Goal: Check status: Check status

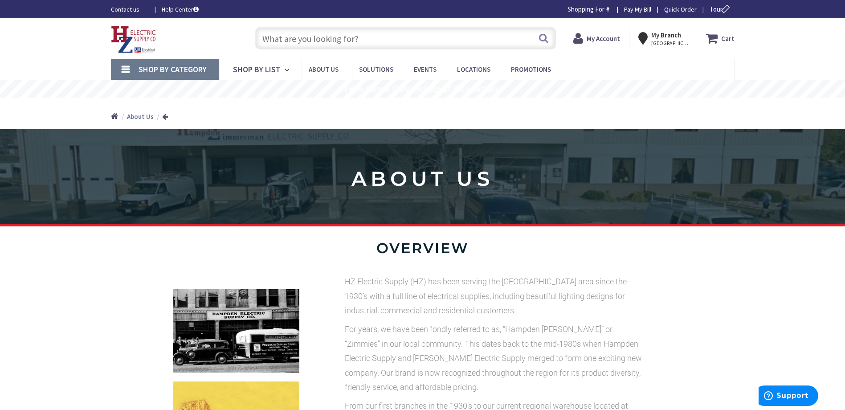
click at [601, 43] on span "My Account" at bounding box center [603, 38] width 33 height 16
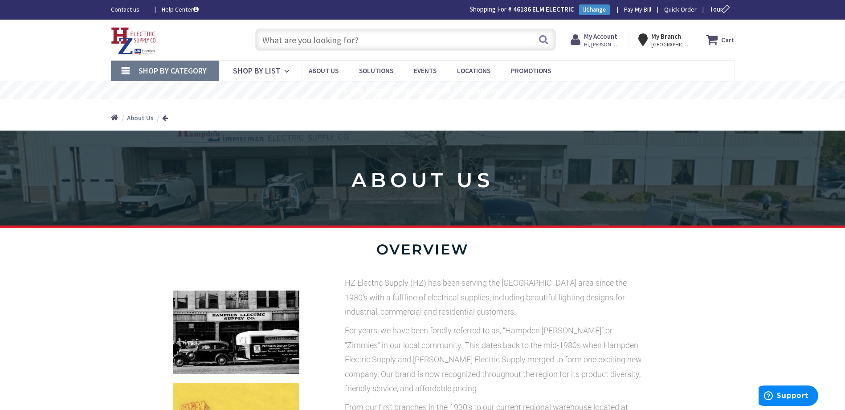
click at [595, 38] on strong "My Account" at bounding box center [600, 36] width 33 height 8
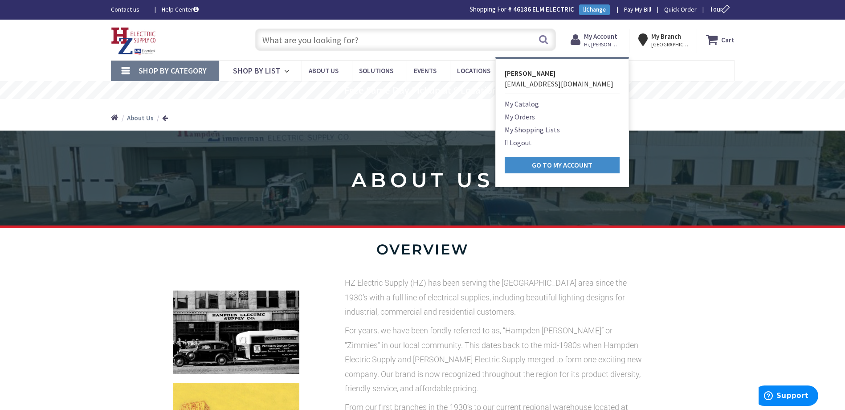
click at [520, 118] on link "My Orders" at bounding box center [520, 116] width 30 height 11
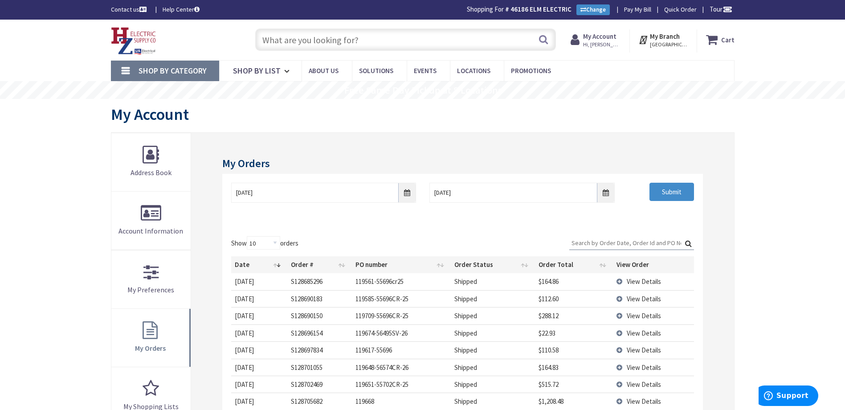
click at [615, 245] on input "Search:" at bounding box center [631, 242] width 125 height 13
type input "1"
type input "9"
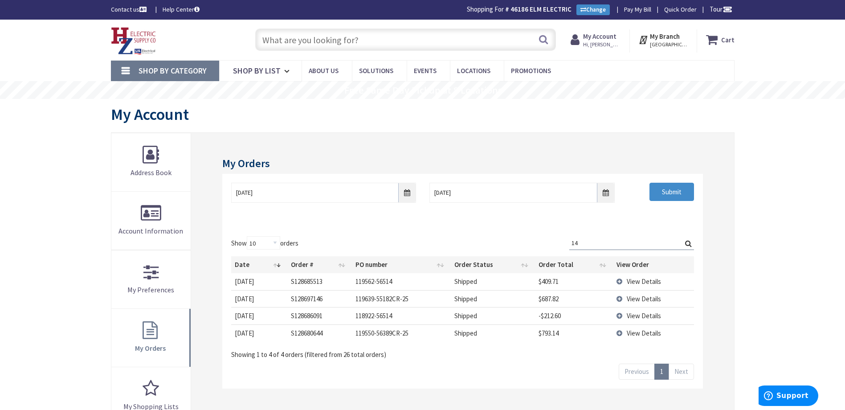
type input "1"
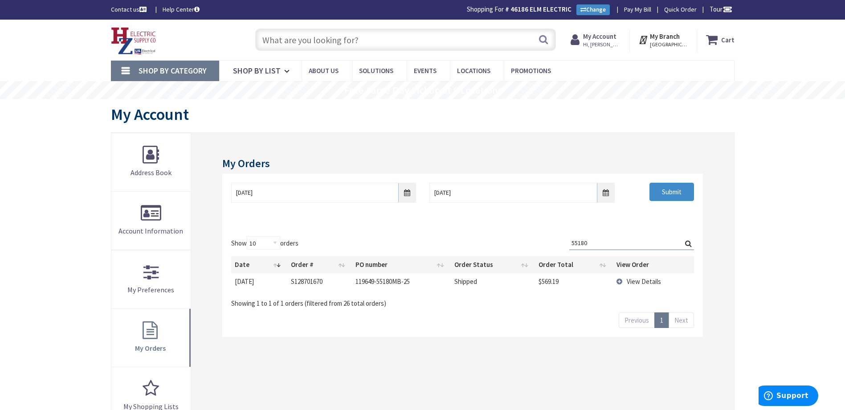
type input "55180"
click at [651, 281] on span "View Details" at bounding box center [644, 281] width 34 height 8
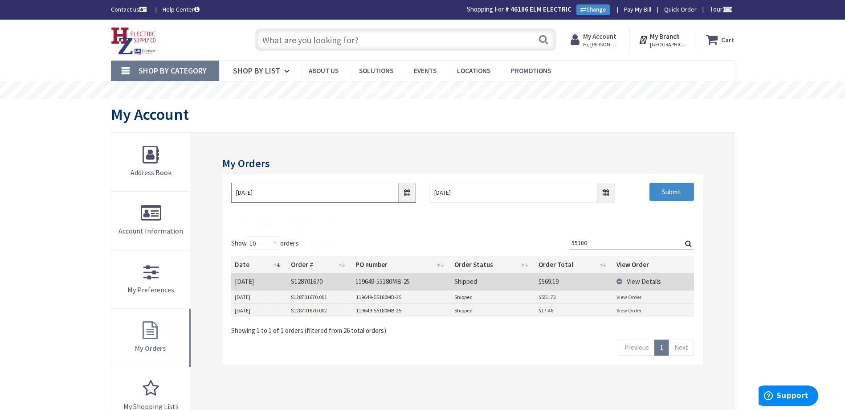
click at [414, 196] on input "8/29/2025" at bounding box center [323, 193] width 185 height 20
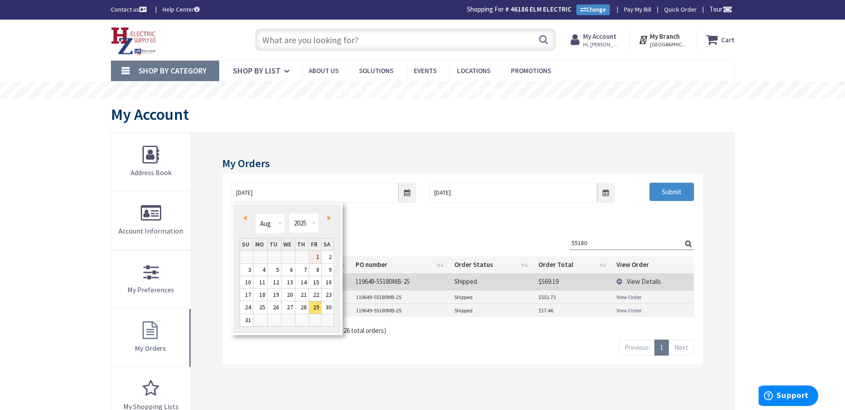
click at [316, 260] on link "1" at bounding box center [315, 257] width 12 height 12
type input "08/01/2025"
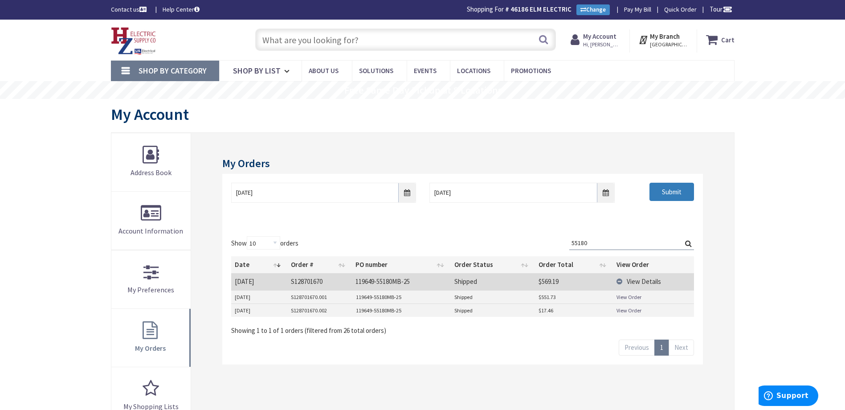
click at [675, 189] on input "Submit" at bounding box center [672, 192] width 45 height 19
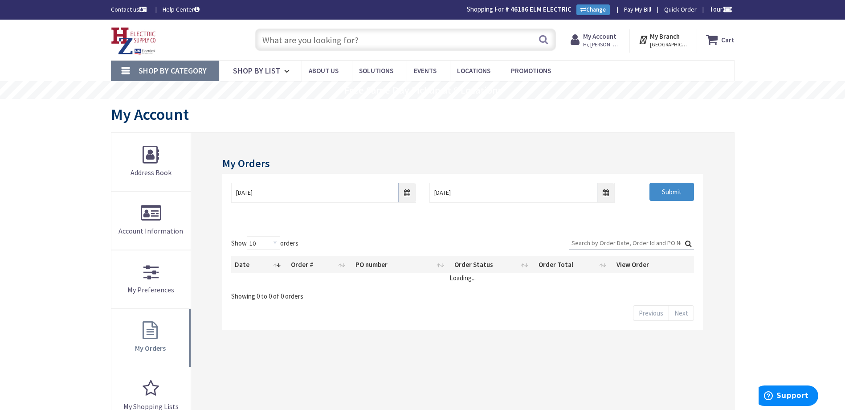
click at [623, 244] on input "Search:" at bounding box center [631, 242] width 125 height 13
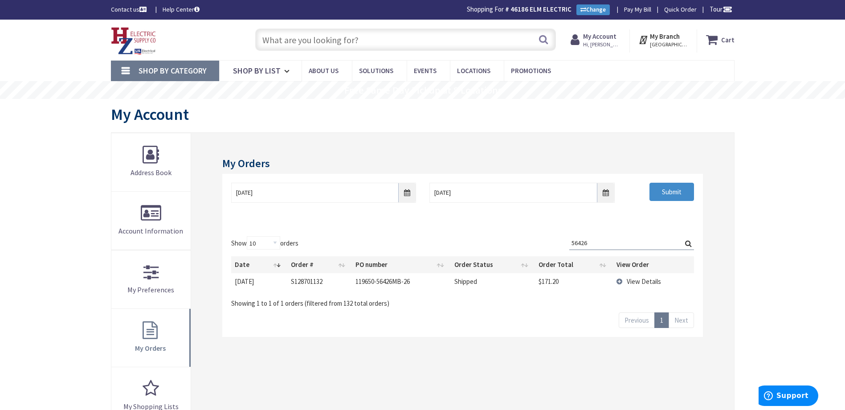
type input "56426"
click at [638, 282] on span "View Details" at bounding box center [644, 281] width 34 height 8
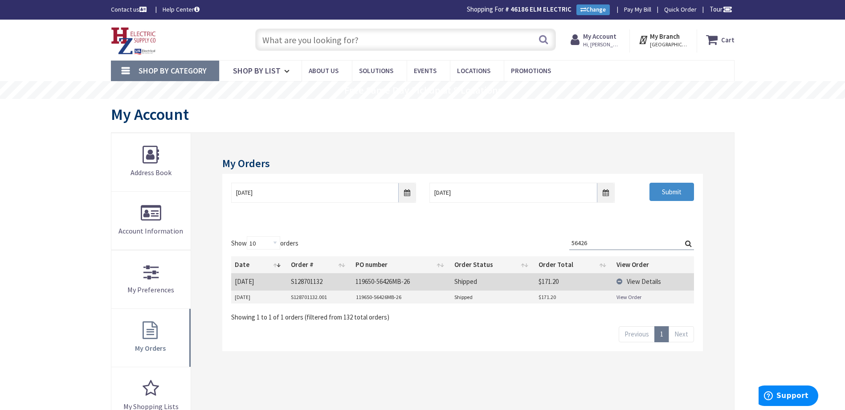
click at [632, 299] on link "View Order" at bounding box center [629, 297] width 25 height 8
drag, startPoint x: 622, startPoint y: 245, endPoint x: 442, endPoint y: 235, distance: 180.7
click at [442, 235] on div "Show 10 25 50 100 orders Search: 56426 Date Order # PO number Order Status Orde…" at bounding box center [462, 289] width 480 height 124
click at [628, 243] on input "56426" at bounding box center [631, 242] width 125 height 13
click at [331, 188] on input "08/01/2025" at bounding box center [323, 193] width 185 height 20
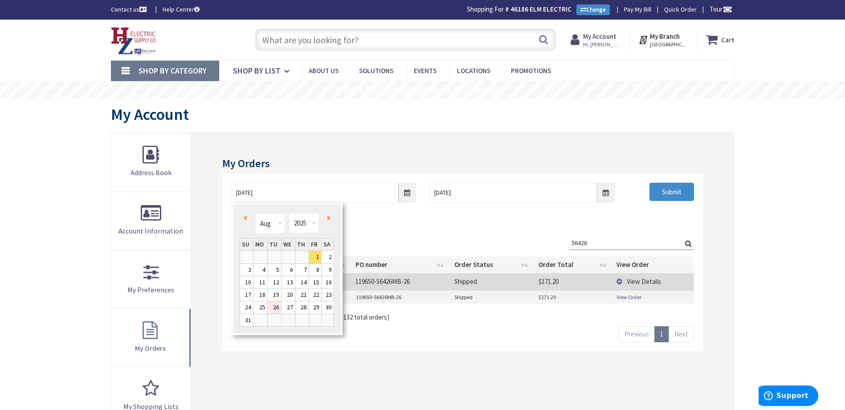
click at [278, 305] on link "26" at bounding box center [274, 307] width 13 height 12
type input "08/26/2025"
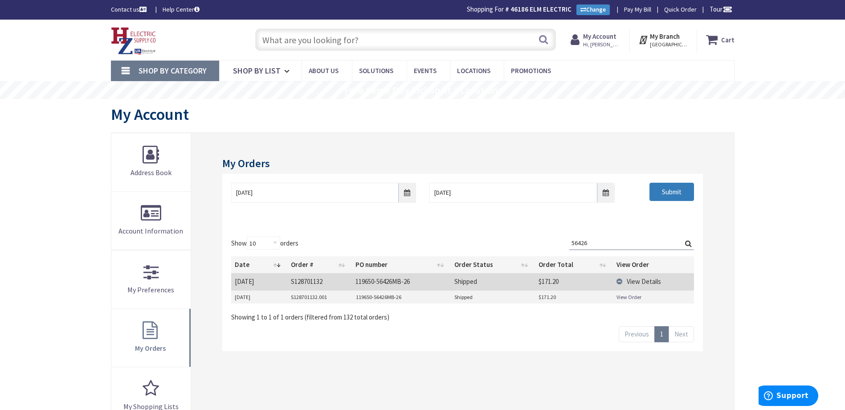
click at [681, 192] on input "Submit" at bounding box center [672, 192] width 45 height 19
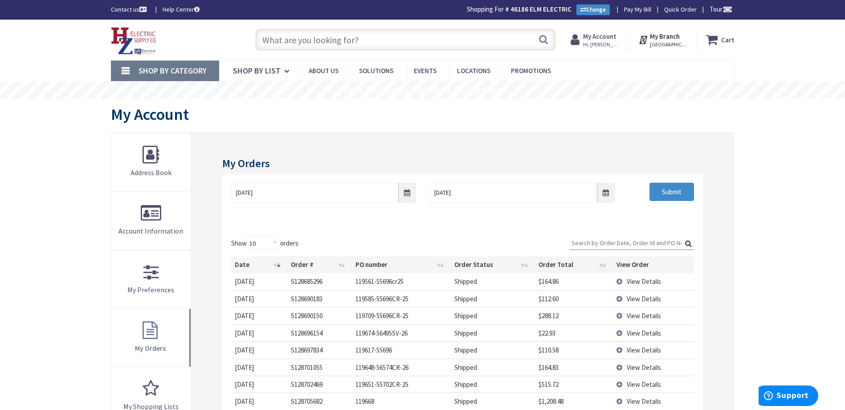
click at [620, 240] on input "Search:" at bounding box center [631, 242] width 125 height 13
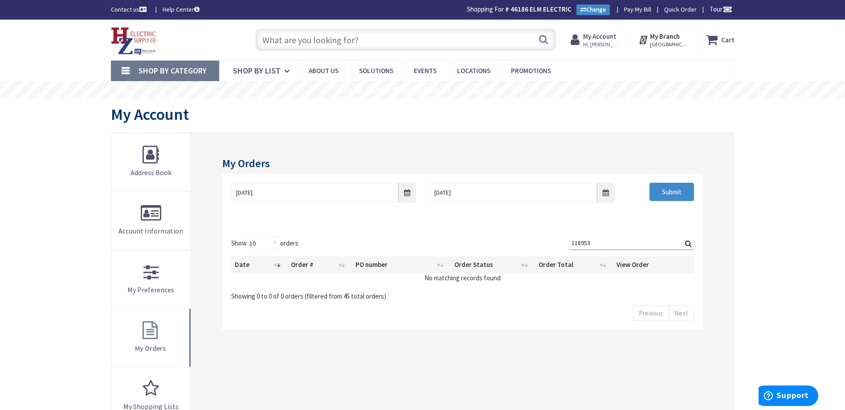
type input "118953"
click at [147, 51] on img at bounding box center [133, 41] width 45 height 28
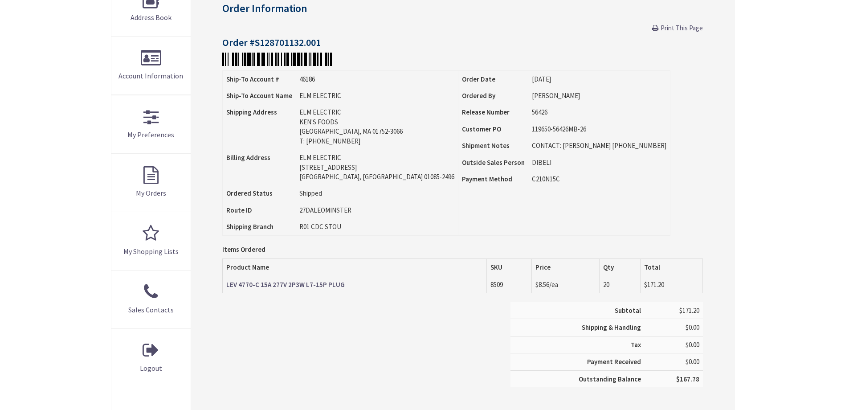
scroll to position [178, 0]
